Goal: Task Accomplishment & Management: Use online tool/utility

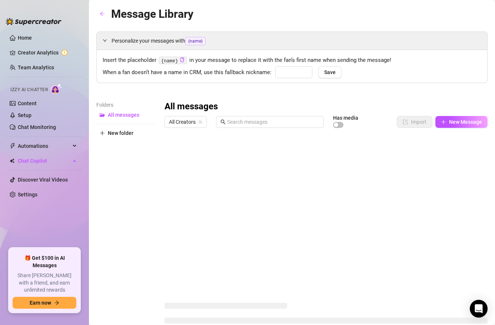
type input "babe"
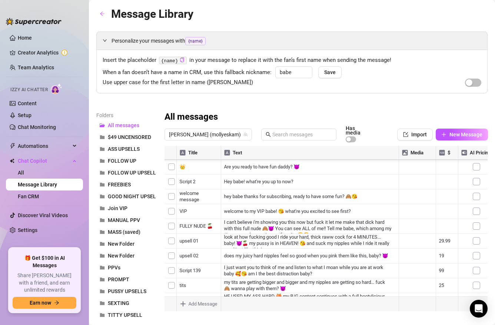
scroll to position [134, 0]
click at [472, 132] on span "New Message" at bounding box center [465, 135] width 33 height 6
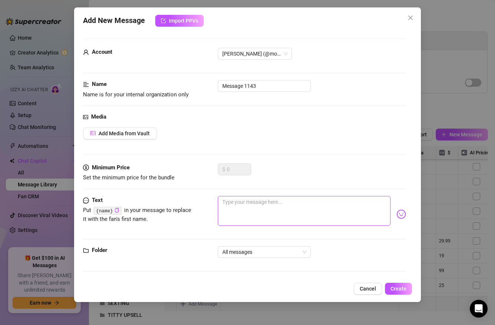
click at [262, 206] on textarea at bounding box center [304, 211] width 172 height 30
paste textarea "So you think you’re a Dom, huh? 😈 Good… then this set is for you who fantasizes…"
type textarea "So you think you’re a Dom, huh? 😈 Good… then this set is for you who fantasizes…"
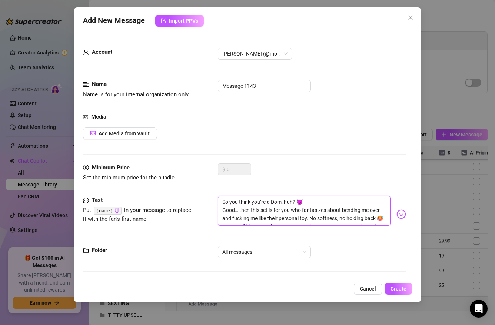
type textarea "So you think you’re a Dom, huh? 😈 Good… then this set is for you who fantasizes…"
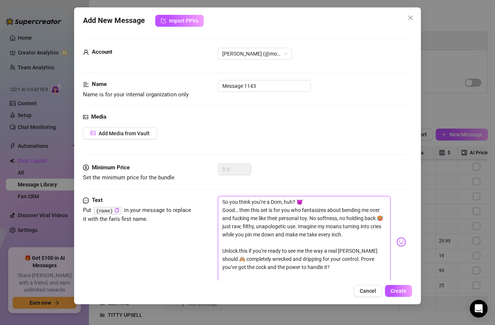
scroll to position [0, 0]
type textarea "So you think you’re a Dom, huh? 😈 Good… then this set is for you who fantasizes…"
click at [135, 132] on span "Add Media from Vault" at bounding box center [124, 133] width 51 height 6
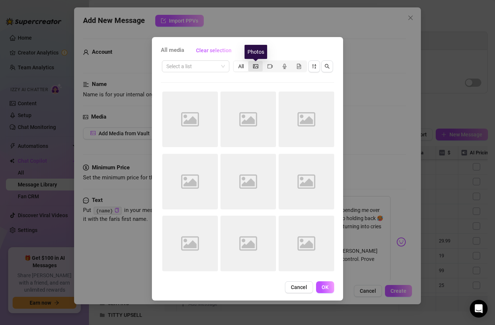
click at [257, 66] on icon "picture" at bounding box center [255, 66] width 5 height 4
click at [250, 62] on input "segmented control" at bounding box center [250, 62] width 0 height 0
click at [300, 285] on span "Cancel" at bounding box center [299, 287] width 16 height 6
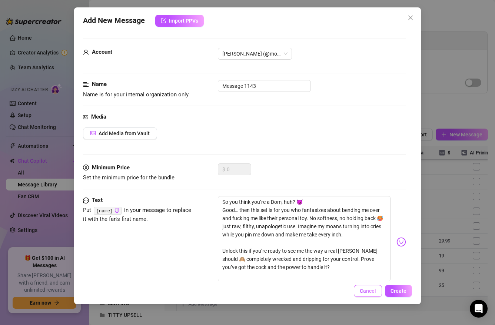
click at [366, 292] on span "Cancel" at bounding box center [368, 291] width 16 height 6
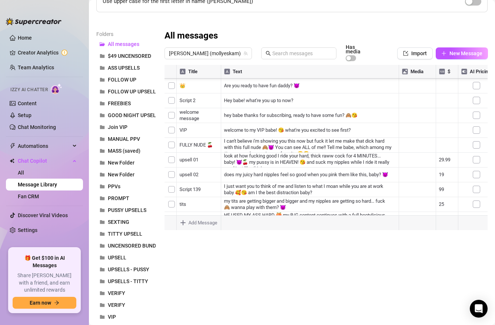
scroll to position [952, 0]
click at [181, 164] on div at bounding box center [325, 147] width 323 height 165
click at [172, 165] on div at bounding box center [325, 147] width 323 height 165
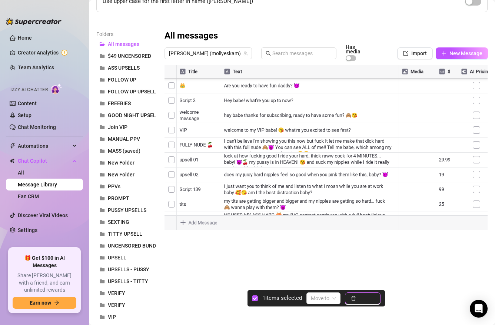
click at [358, 296] on button "Delete" at bounding box center [363, 298] width 36 height 12
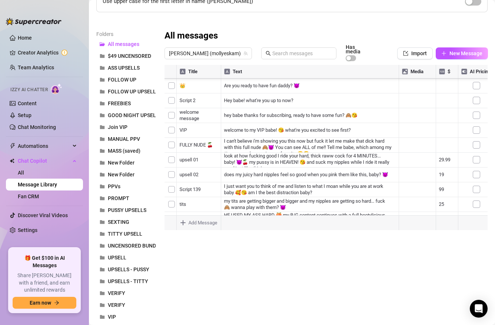
scroll to position [929, 0]
click at [251, 144] on div at bounding box center [325, 147] width 323 height 165
click at [251, 143] on div at bounding box center [325, 147] width 323 height 165
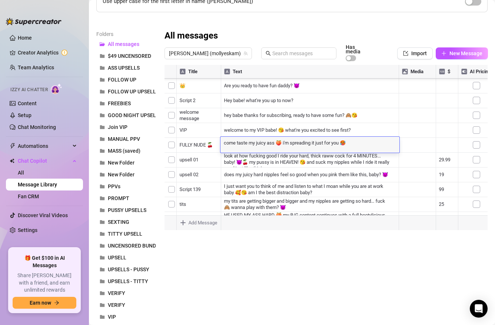
click at [251, 143] on textarea "come taste my juicy ass 🍑 i'm spreading it just for you 🥵" at bounding box center [309, 142] width 179 height 7
click at [201, 146] on div at bounding box center [325, 147] width 323 height 165
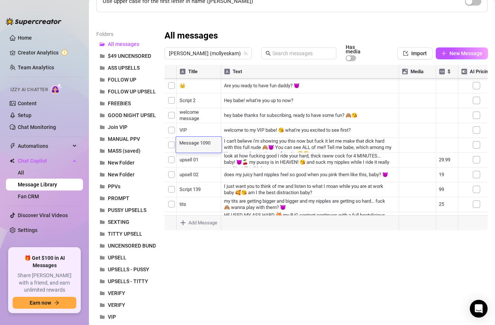
click at [196, 143] on textarea "Message 1090" at bounding box center [199, 142] width 46 height 7
click at [245, 141] on div at bounding box center [325, 147] width 323 height 165
click at [207, 156] on div at bounding box center [325, 147] width 323 height 165
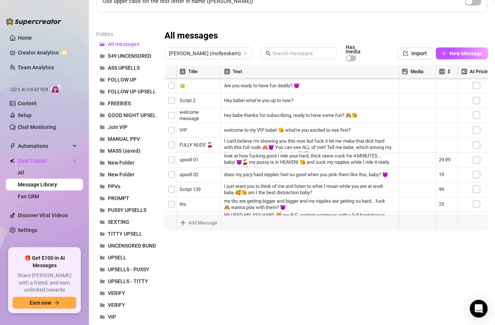
click at [252, 157] on div at bounding box center [325, 147] width 323 height 165
click at [200, 170] on div at bounding box center [325, 147] width 323 height 165
type textarea "PUSSY UPCLOSE"
click at [244, 175] on div at bounding box center [325, 147] width 323 height 165
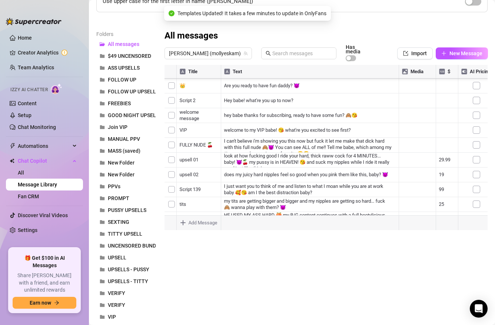
click at [244, 153] on div at bounding box center [325, 147] width 323 height 165
click at [197, 155] on div at bounding box center [325, 147] width 323 height 165
type textarea "CAR SET - PUSSY"
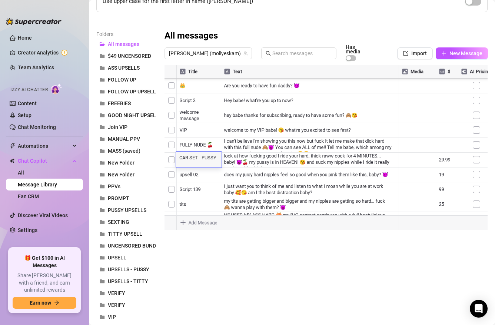
click at [245, 143] on div at bounding box center [325, 147] width 323 height 165
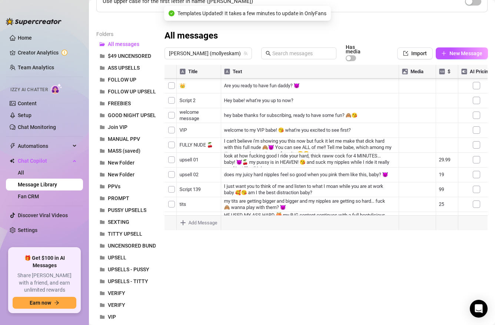
click at [406, 143] on div at bounding box center [325, 147] width 323 height 165
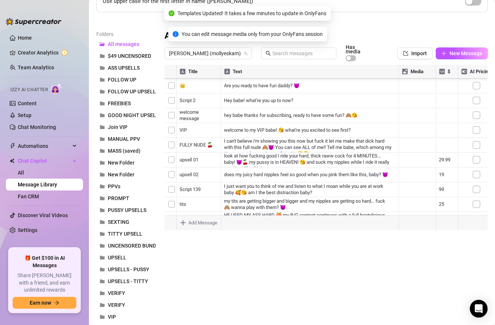
click at [407, 144] on div at bounding box center [325, 147] width 323 height 165
click at [408, 146] on div at bounding box center [325, 147] width 323 height 165
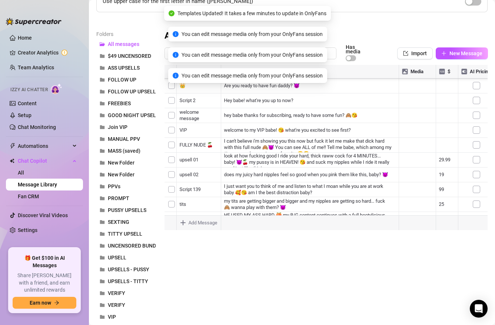
scroll to position [917, 0]
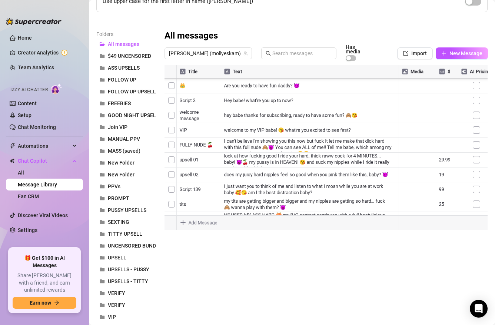
click at [199, 142] on div at bounding box center [325, 147] width 323 height 165
type textarea "PUSSY"
click at [206, 114] on div at bounding box center [325, 147] width 323 height 165
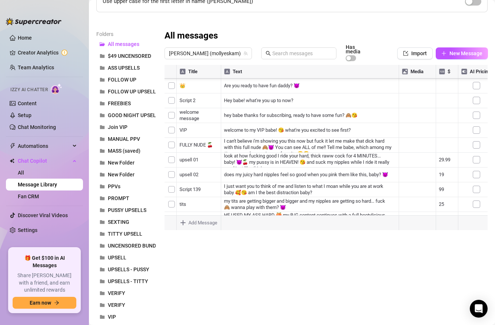
click at [206, 114] on div at bounding box center [325, 147] width 323 height 165
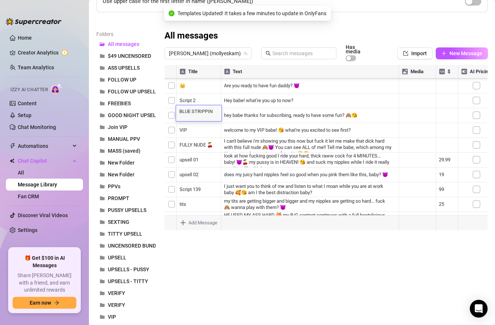
type textarea "BLUE STRIPPING"
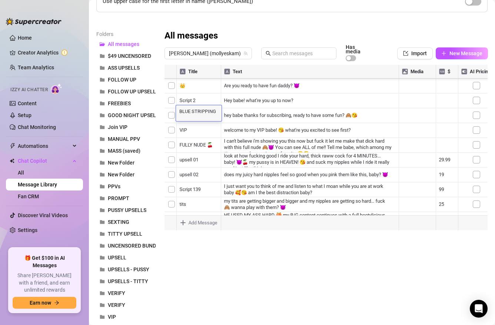
click at [204, 157] on div at bounding box center [325, 147] width 323 height 165
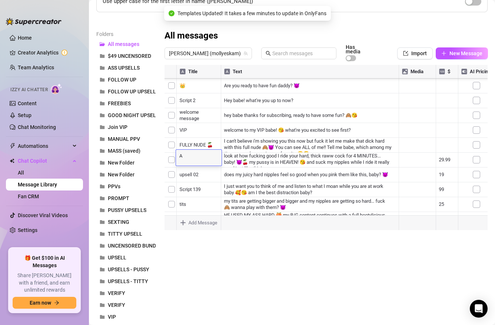
type textarea "AS"
click at [250, 257] on div "Folders All messages $49 UNCENSORED ASS UPSELLS FOLLOW UP FOLLOW UP UPSELL FREE…" at bounding box center [291, 191] width 391 height 323
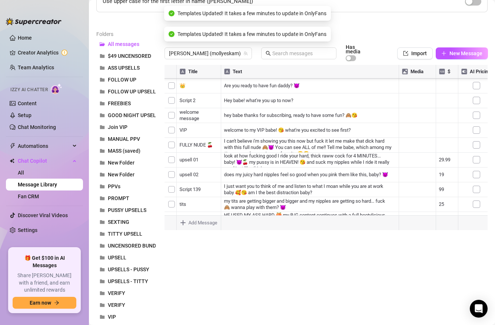
scroll to position [869, 0]
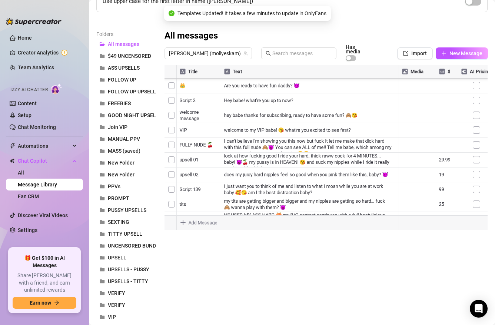
click at [196, 128] on div at bounding box center [325, 147] width 323 height 165
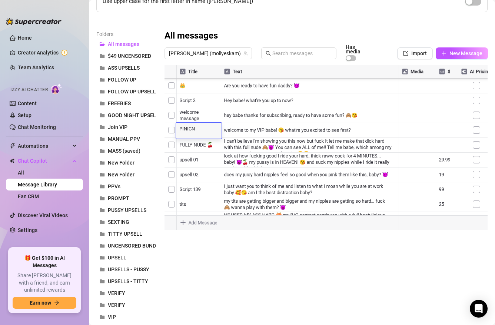
type textarea "PINICNI"
type textarea "="
type textarea "PICNIC"
click at [205, 113] on div at bounding box center [325, 147] width 323 height 165
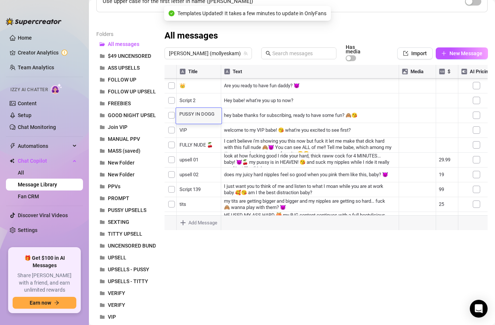
type textarea "PUSSY IN DOGGY"
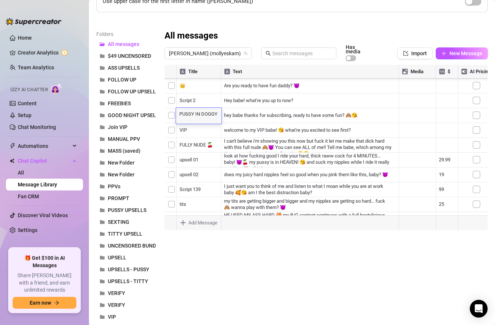
click at [237, 275] on div "Folders All messages $49 UNCENSORED ASS UPSELLS FOLLOW UP FOLLOW UP UPSELL FREE…" at bounding box center [291, 191] width 391 height 323
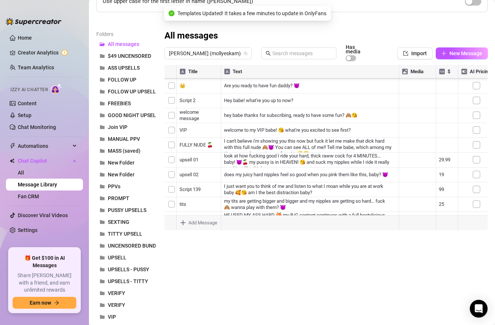
scroll to position [809, 0]
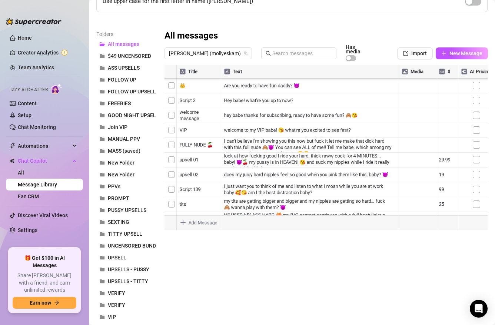
click at [245, 146] on div at bounding box center [325, 147] width 323 height 165
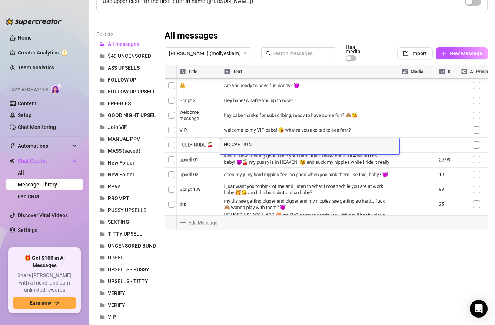
scroll to position [0, 0]
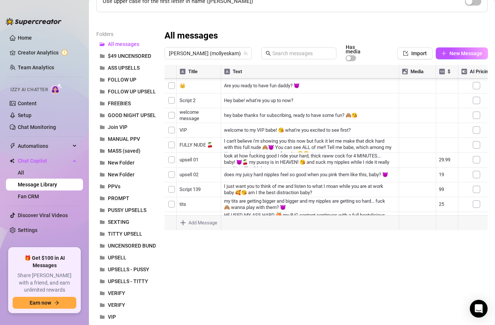
click at [263, 240] on div "Folders All messages $49 UNCENSORED ASS UPSELLS FOLLOW UP FOLLOW UP UPSELL FREE…" at bounding box center [291, 191] width 391 height 323
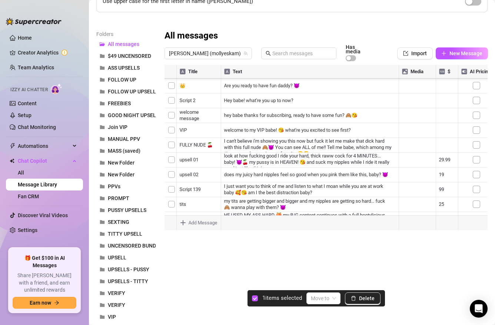
click at [171, 147] on div at bounding box center [325, 147] width 323 height 165
click at [365, 298] on span "Delete" at bounding box center [367, 298] width 16 height 6
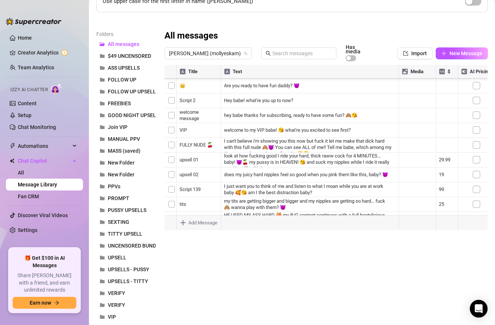
scroll to position [409, 0]
click at [199, 164] on div at bounding box center [325, 147] width 323 height 165
click at [203, 160] on div at bounding box center [325, 147] width 323 height 165
click at [203, 160] on textarea "Biance" at bounding box center [199, 159] width 46 height 7
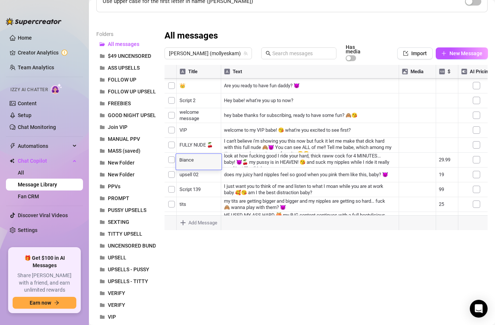
click at [201, 159] on textarea "Biance" at bounding box center [199, 159] width 46 height 7
type textarea "BiancA"
type textarea "bian"
type textarea "c"
type textarea "Biance"
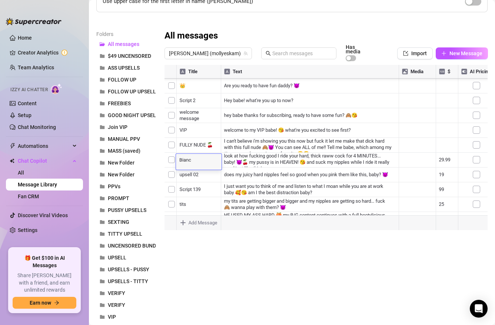
type textarea "[PERSON_NAME]"
click at [238, 239] on div "Folders All messages $49 UNCENSORED ASS UPSELLS FOLLOW UP FOLLOW UP UPSELL FREE…" at bounding box center [291, 191] width 391 height 323
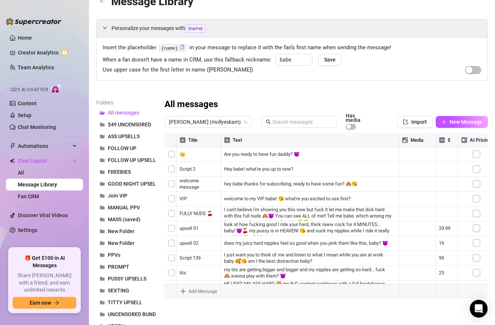
scroll to position [12, 0]
